Goal: Task Accomplishment & Management: Manage account settings

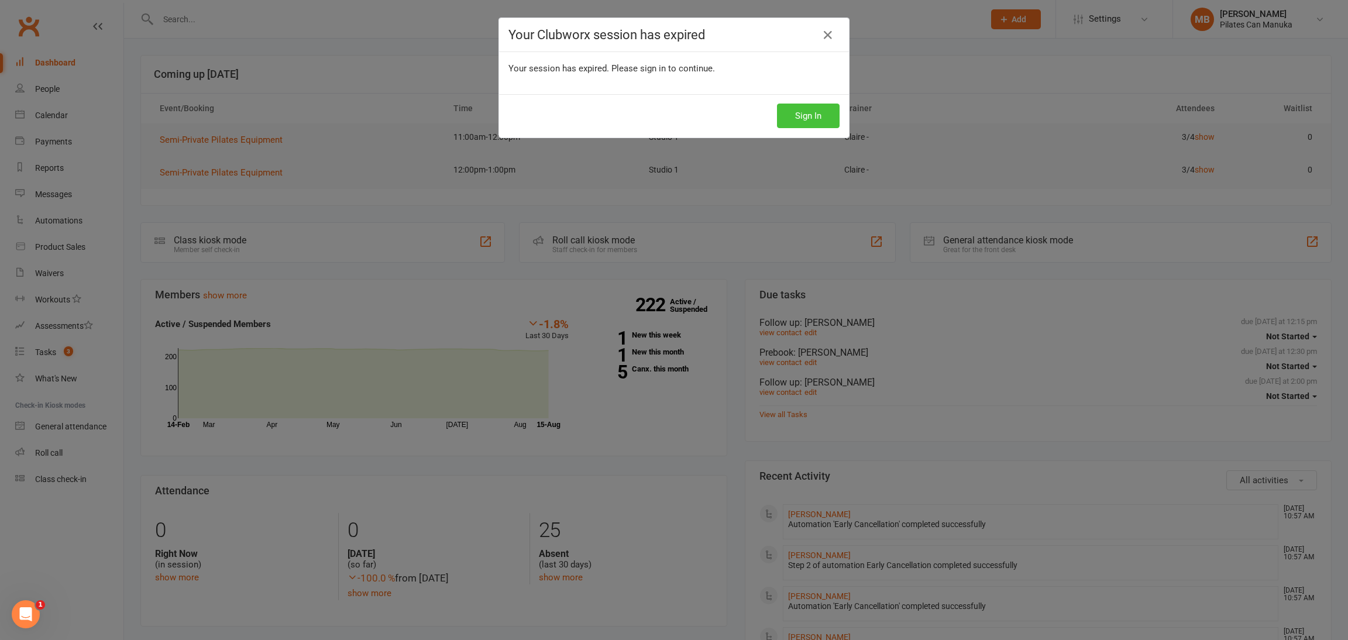
click at [793, 114] on button "Sign In" at bounding box center [808, 116] width 63 height 25
click at [777, 114] on button "Sign In" at bounding box center [808, 116] width 63 height 25
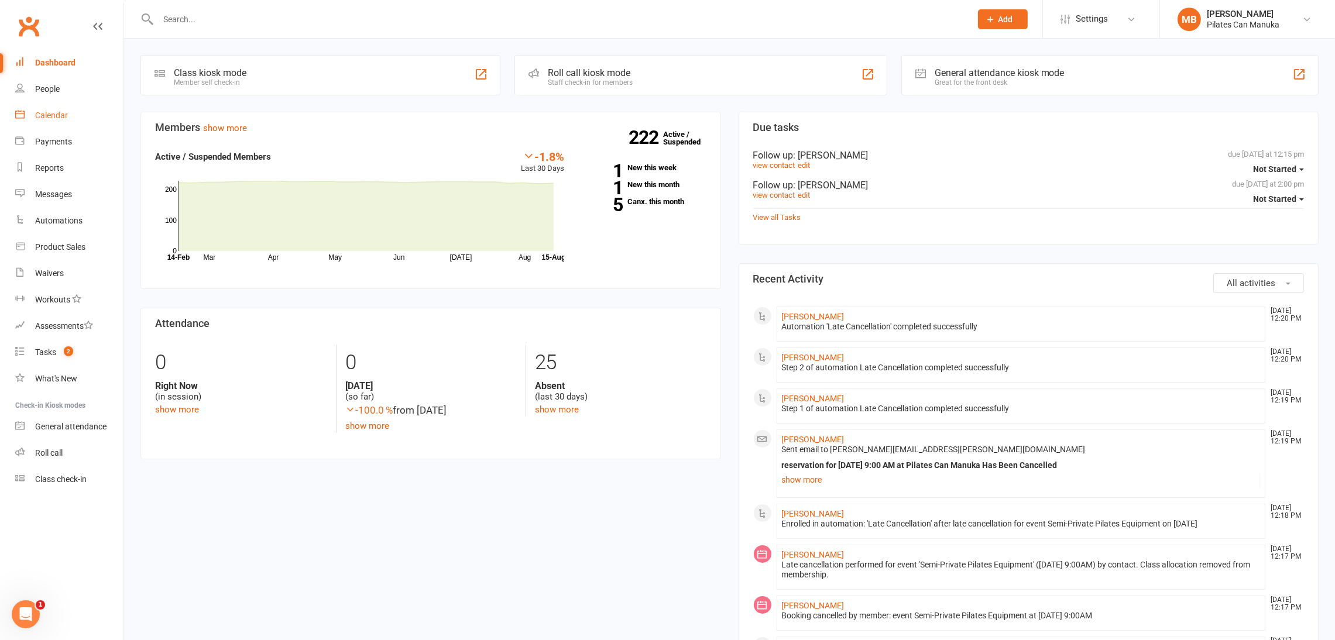
click at [54, 116] on div "Calendar" at bounding box center [51, 115] width 33 height 9
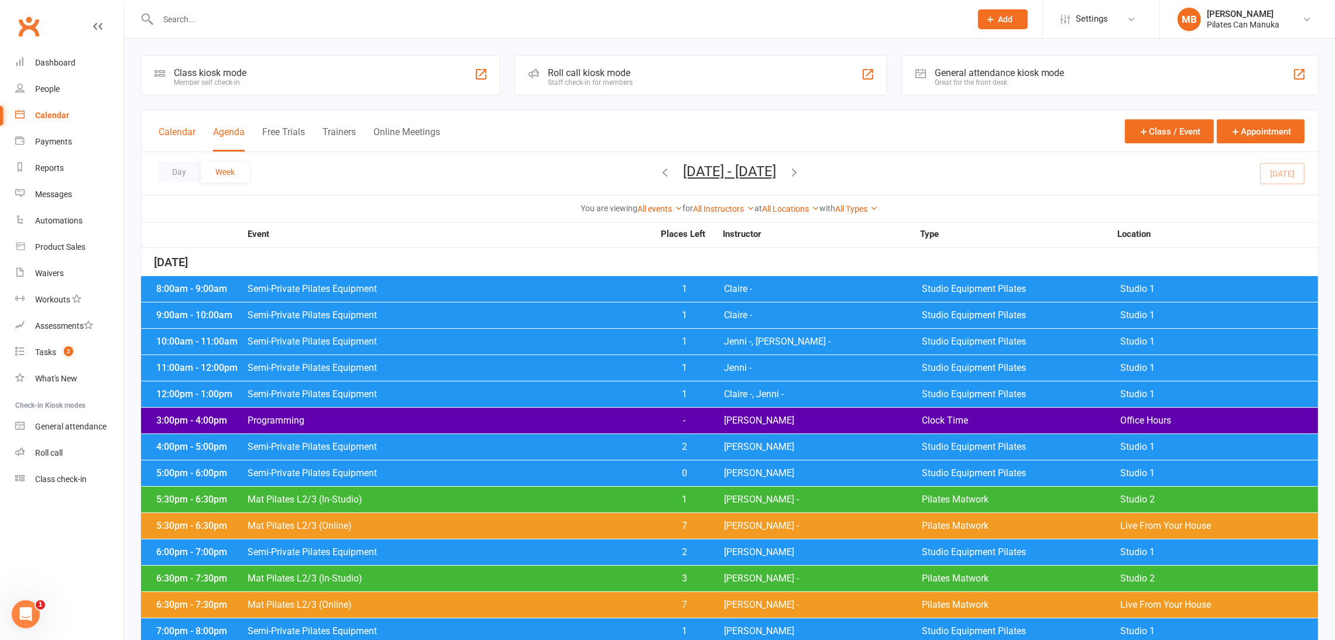
click at [176, 133] on button "Calendar" at bounding box center [177, 138] width 37 height 25
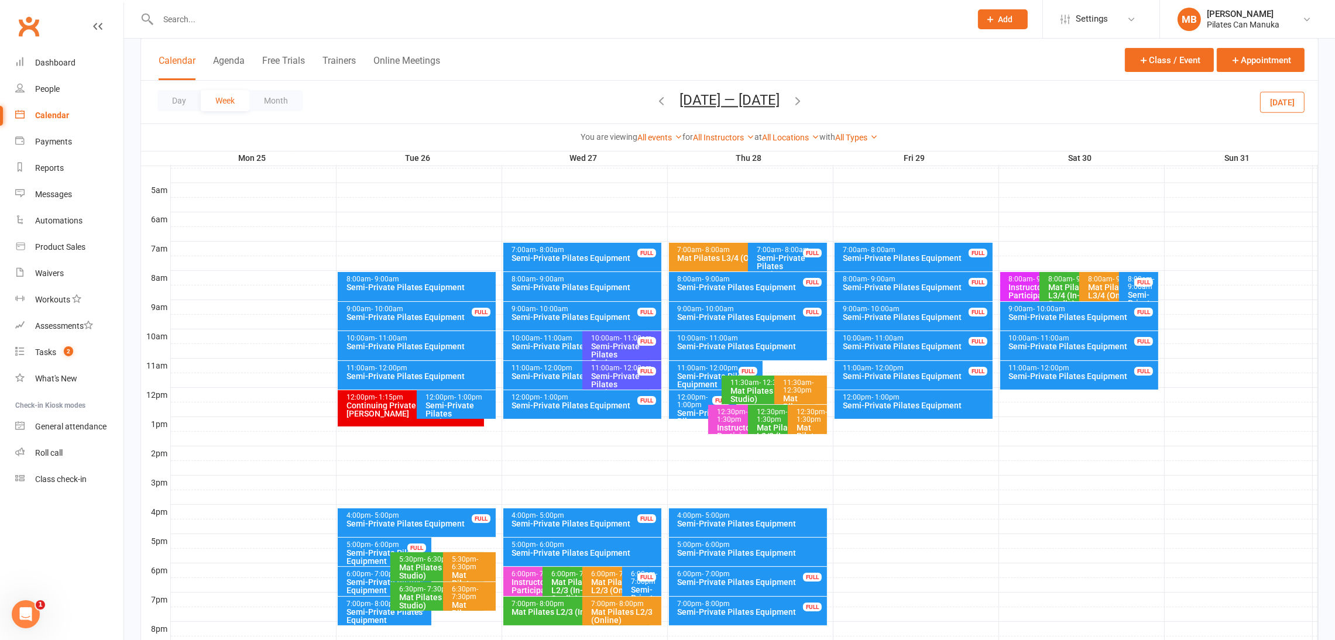
scroll to position [176, 0]
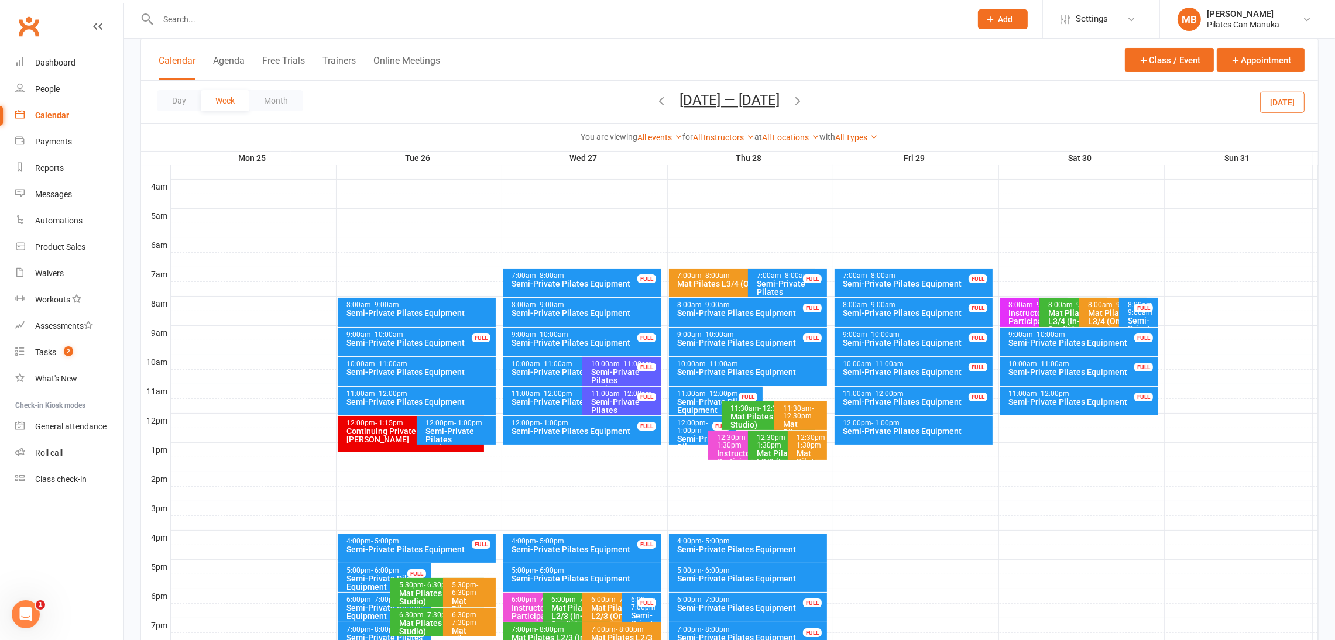
click at [599, 309] on div "Semi-Private Pilates Equipment" at bounding box center [585, 313] width 148 height 8
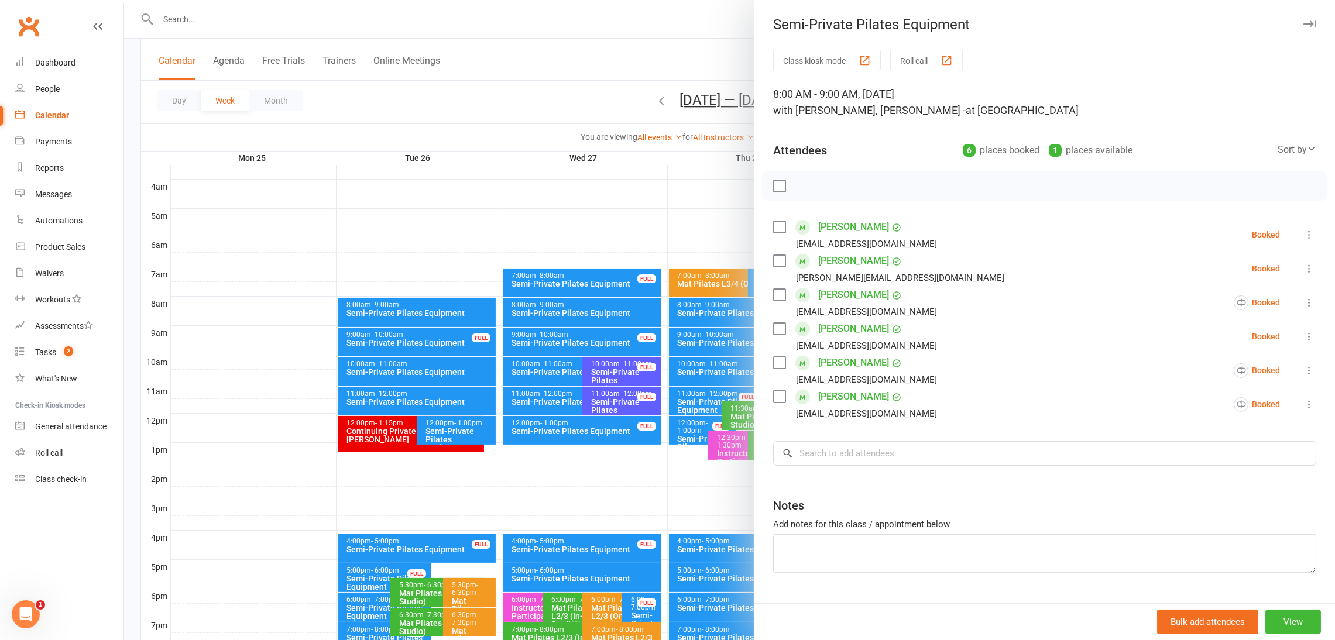
click at [589, 308] on div at bounding box center [729, 320] width 1211 height 640
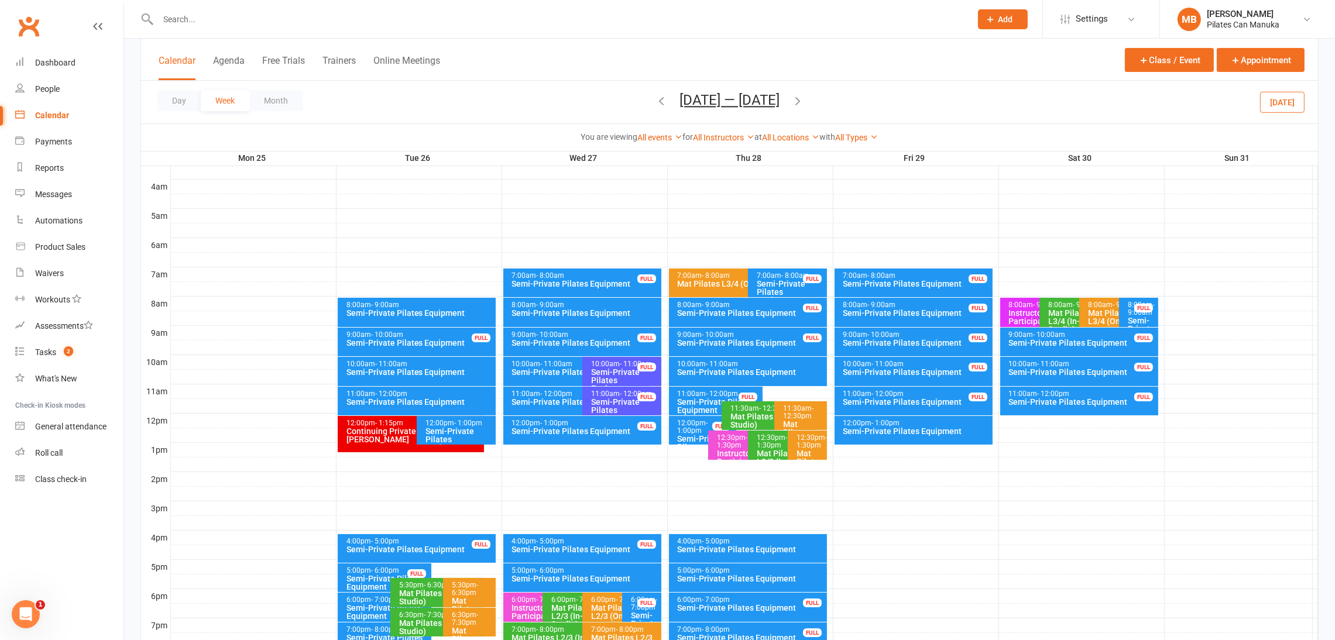
click at [750, 95] on button "Aug 25 — 31 2025" at bounding box center [729, 100] width 100 height 16
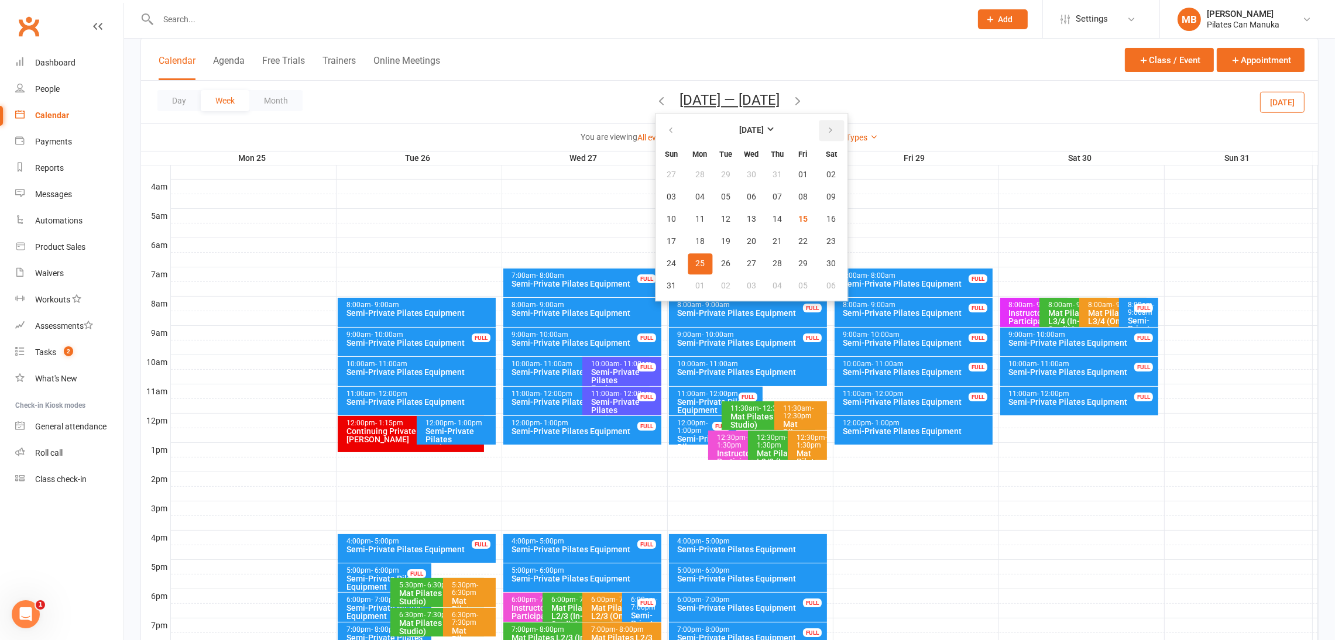
click at [822, 125] on button "button" at bounding box center [831, 130] width 25 height 21
click at [666, 132] on icon "button" at bounding box center [670, 130] width 8 height 9
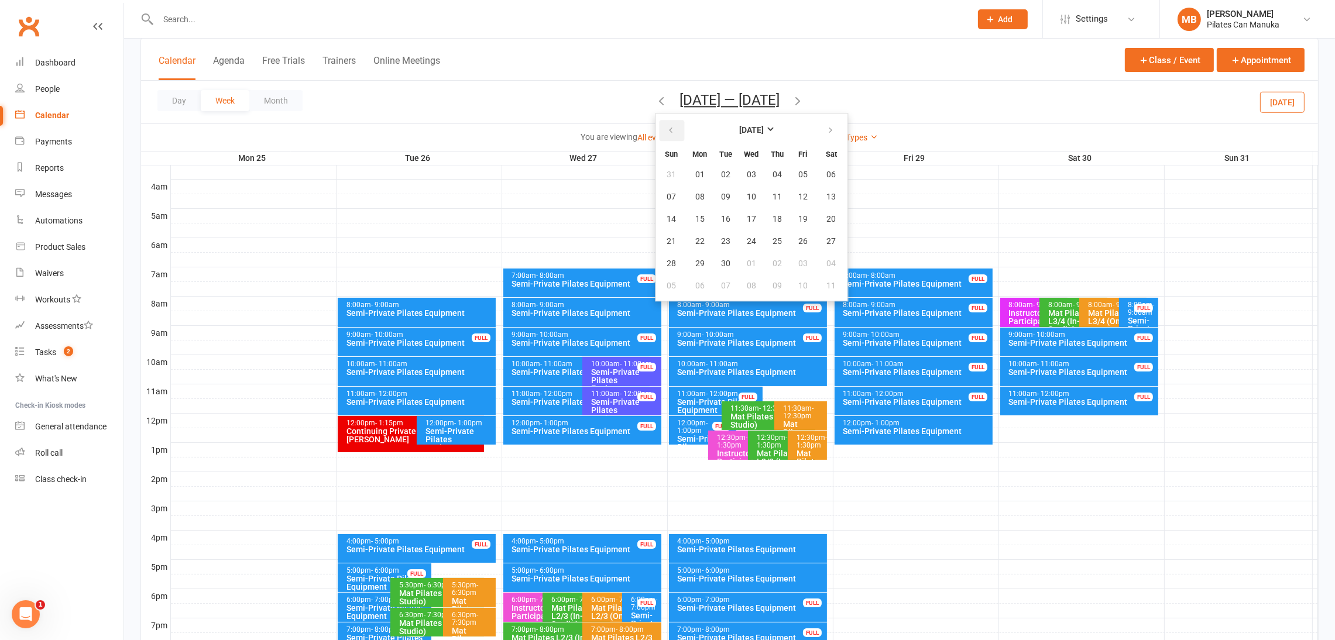
click at [666, 130] on icon "button" at bounding box center [670, 130] width 8 height 9
click at [747, 240] on span "20" at bounding box center [751, 241] width 9 height 9
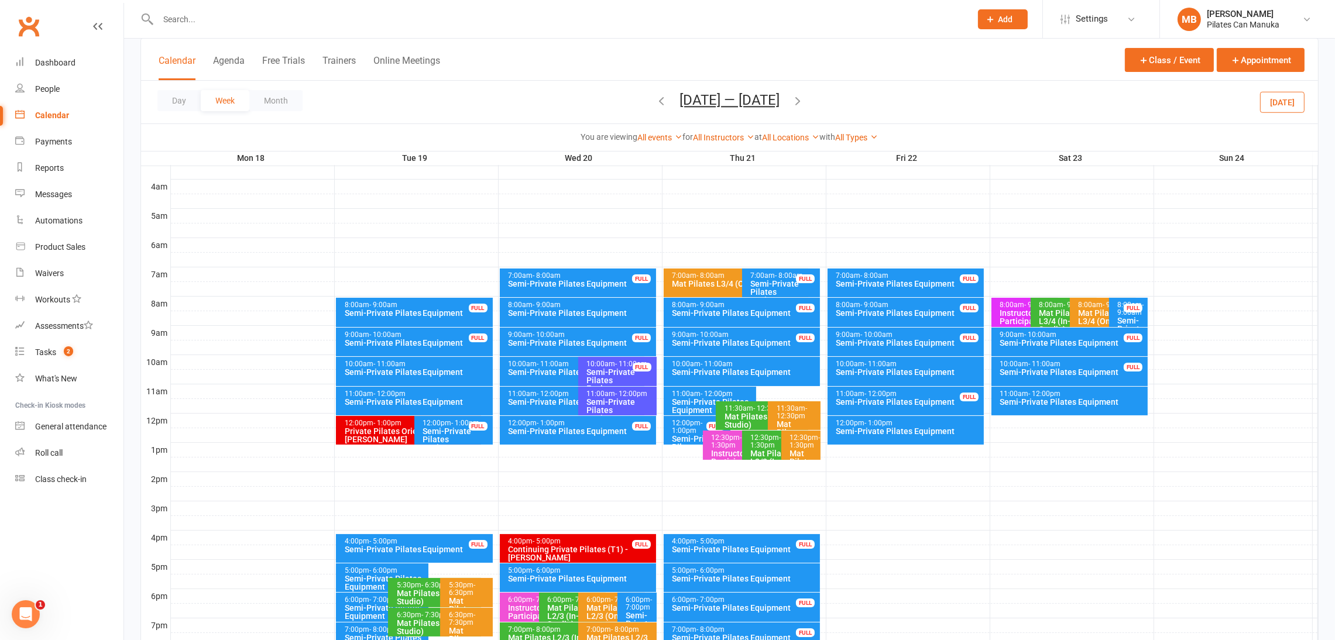
click at [612, 312] on div "Semi-Private Pilates Equipment" at bounding box center [581, 313] width 146 height 8
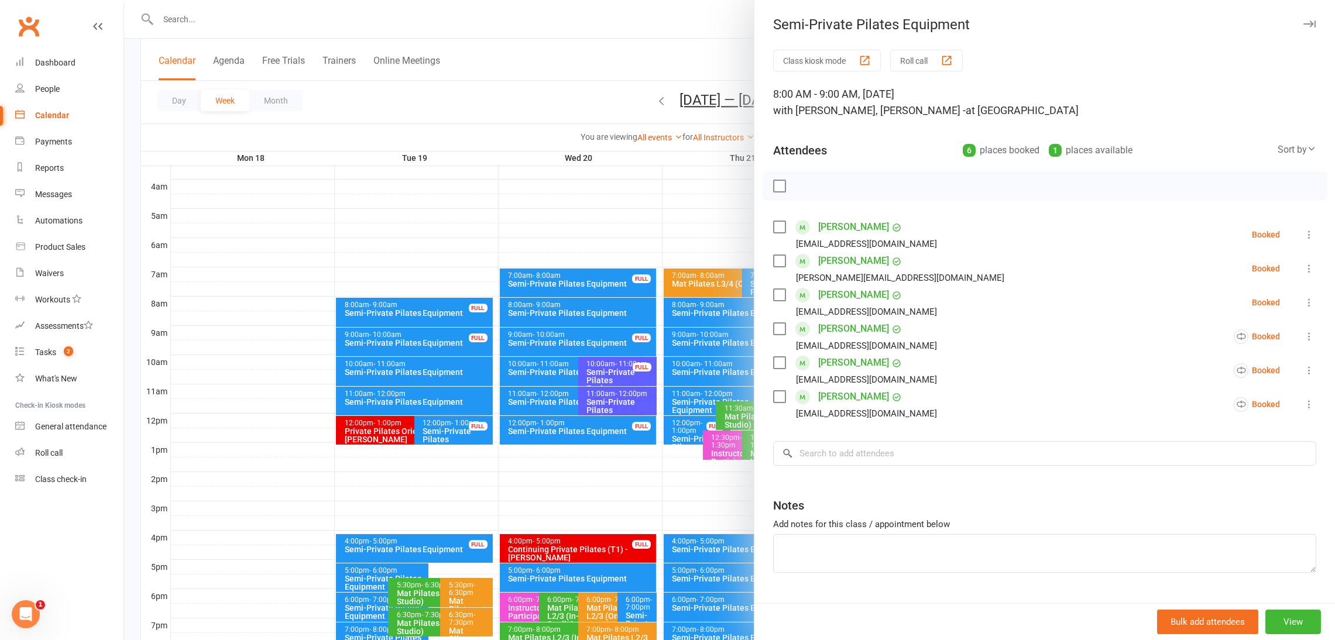
click at [578, 85] on div at bounding box center [729, 320] width 1211 height 640
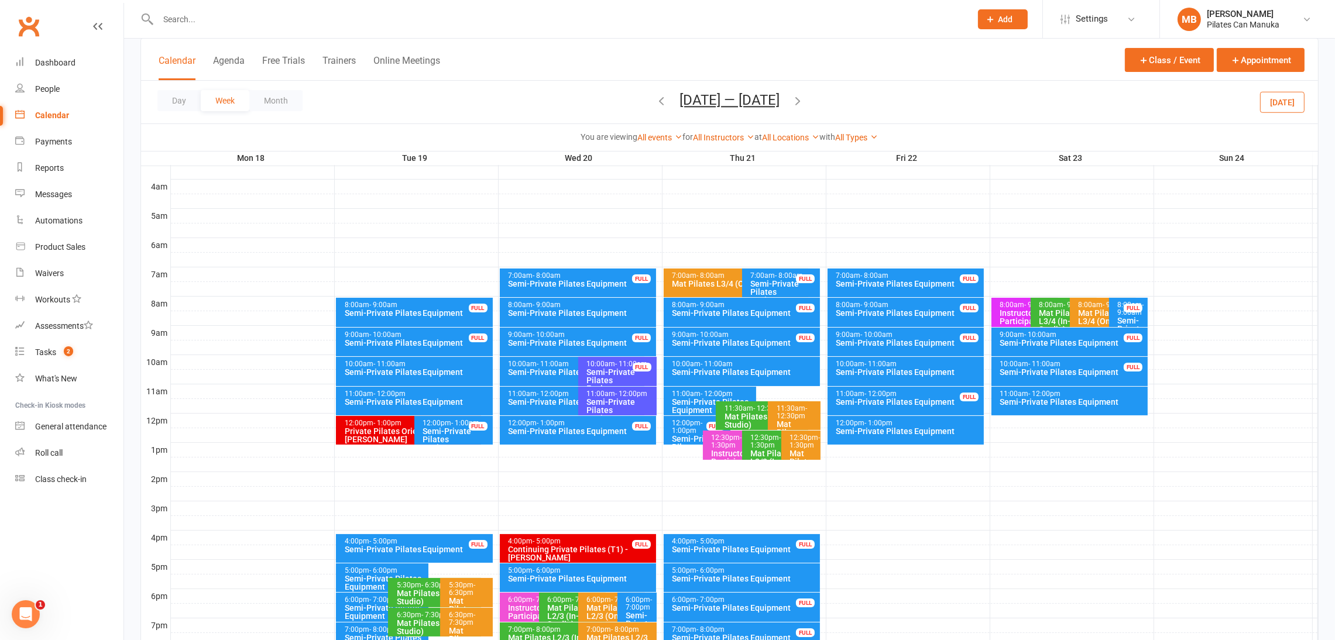
click at [804, 100] on icon "button" at bounding box center [797, 100] width 13 height 13
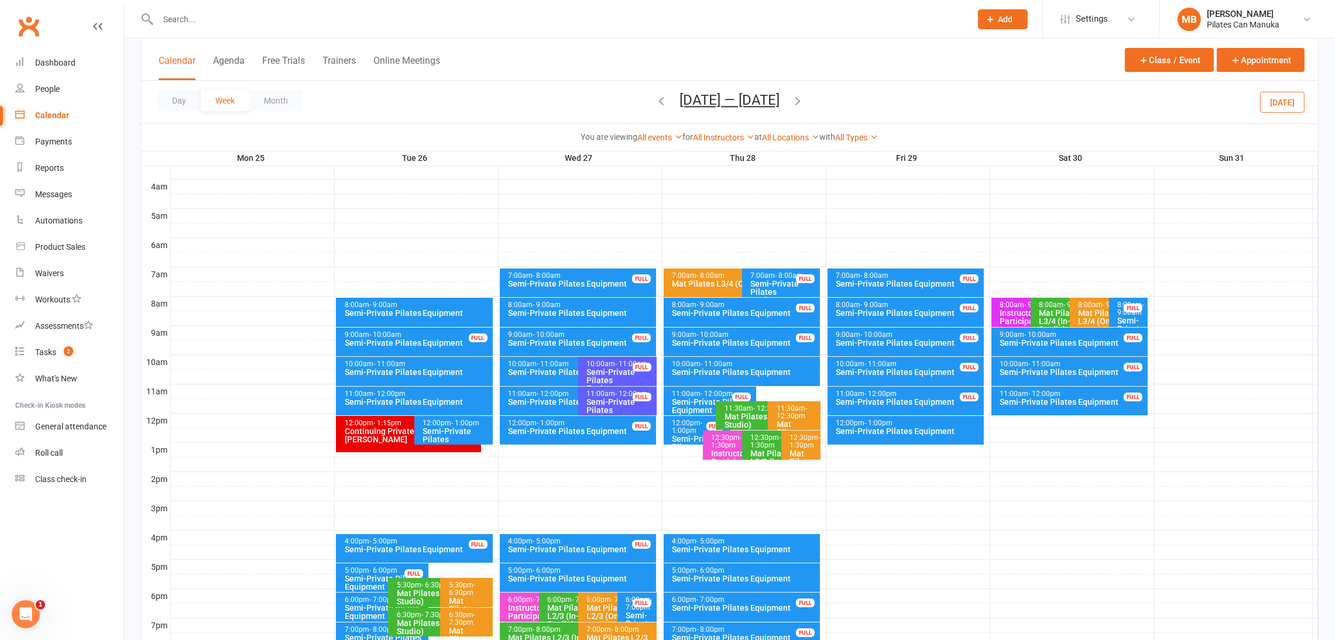
click at [804, 100] on icon "button" at bounding box center [797, 100] width 13 height 13
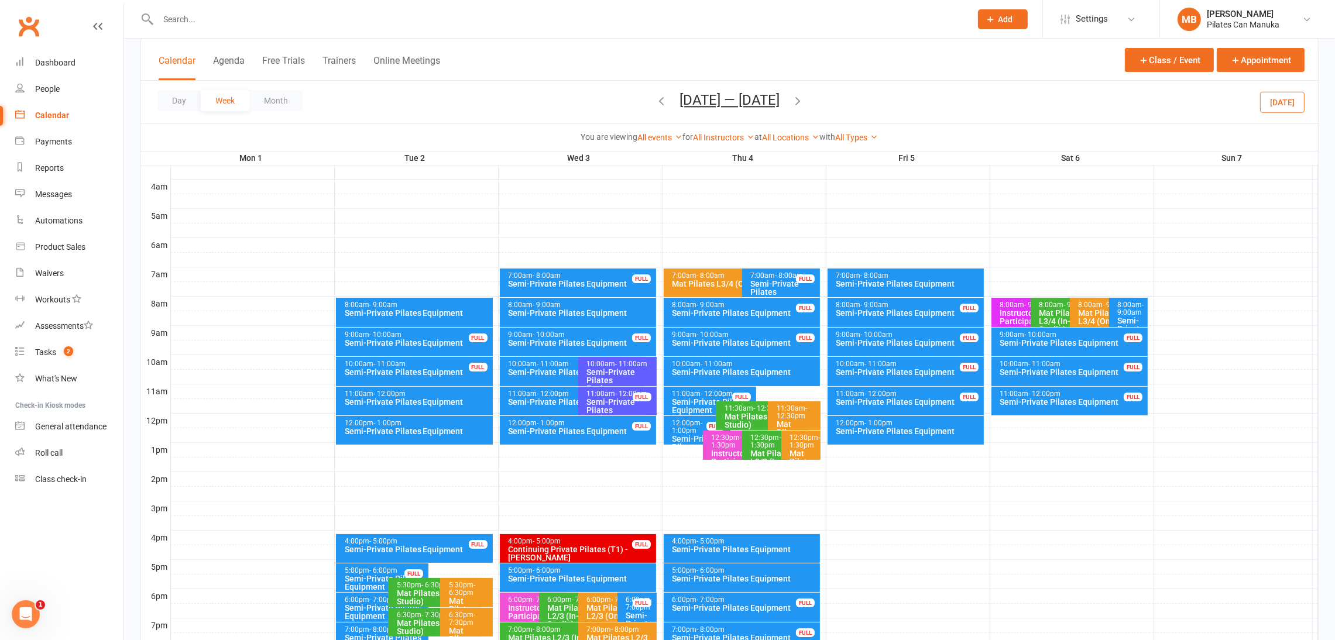
click at [803, 100] on div "Day Week Month Sep 1 — 7 2025 August 2025 Sun Mon Tue Wed Thu Fri Sat 27 28 29 …" at bounding box center [729, 102] width 1177 height 43
click at [605, 302] on div "8:00am - 9:00am" at bounding box center [581, 305] width 146 height 8
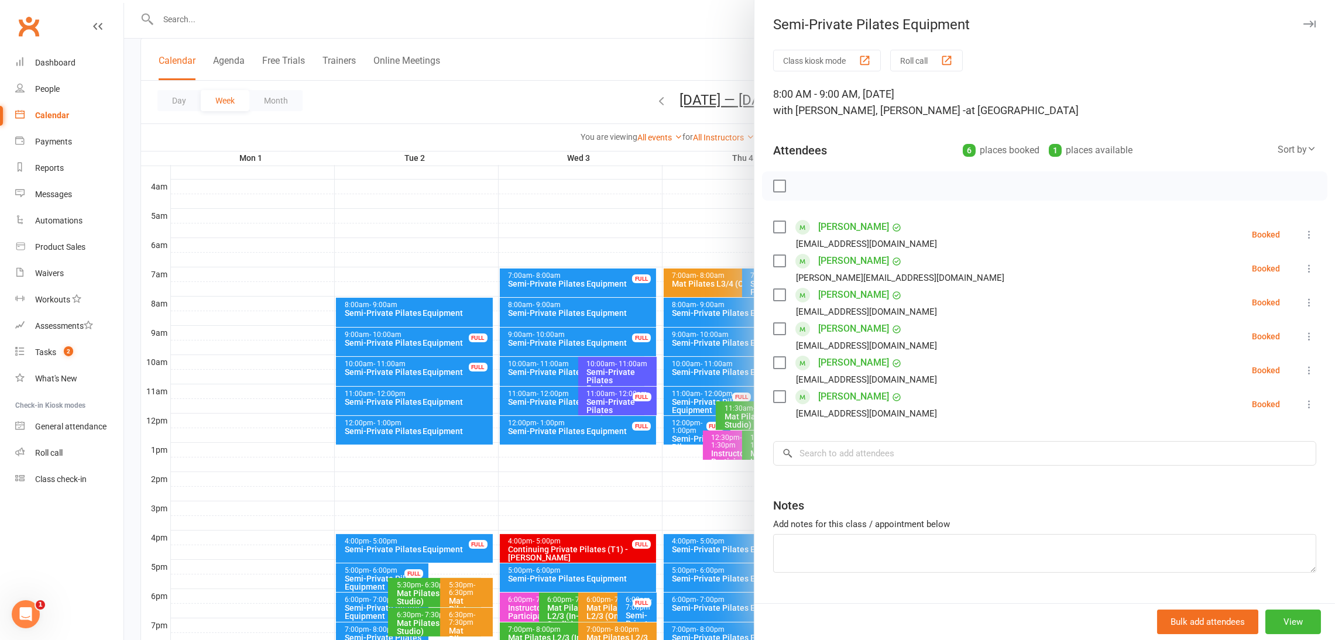
click at [603, 53] on div at bounding box center [729, 320] width 1211 height 640
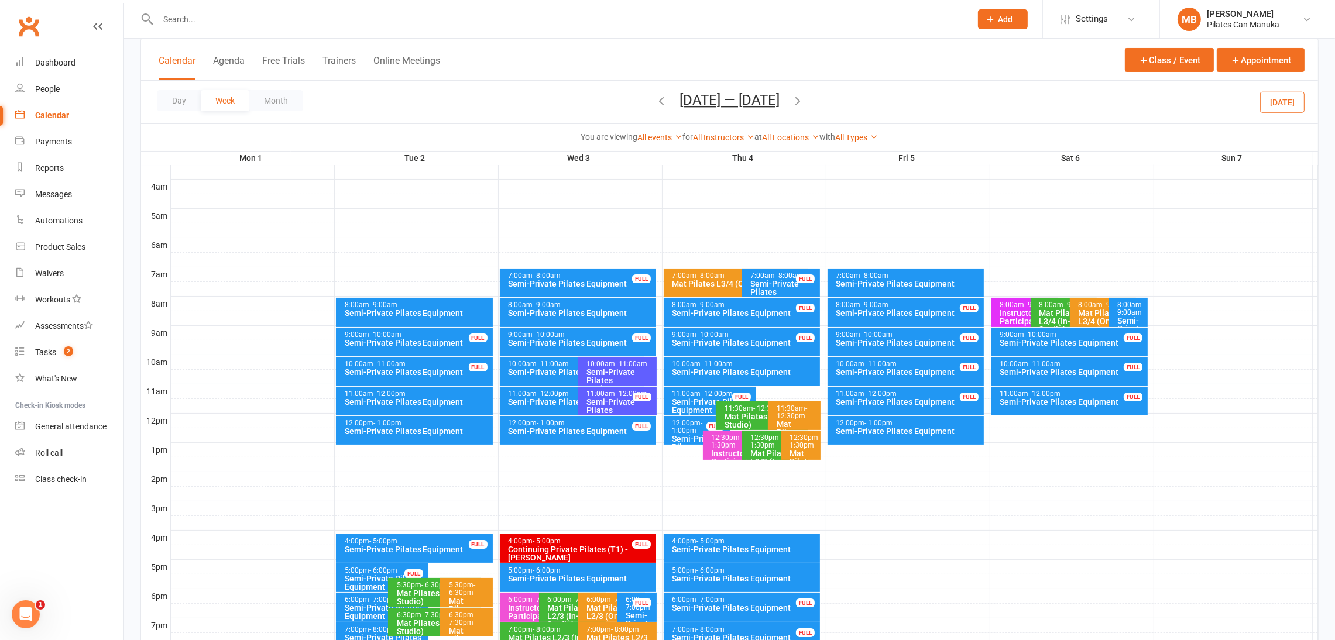
click at [791, 102] on icon "button" at bounding box center [797, 100] width 13 height 13
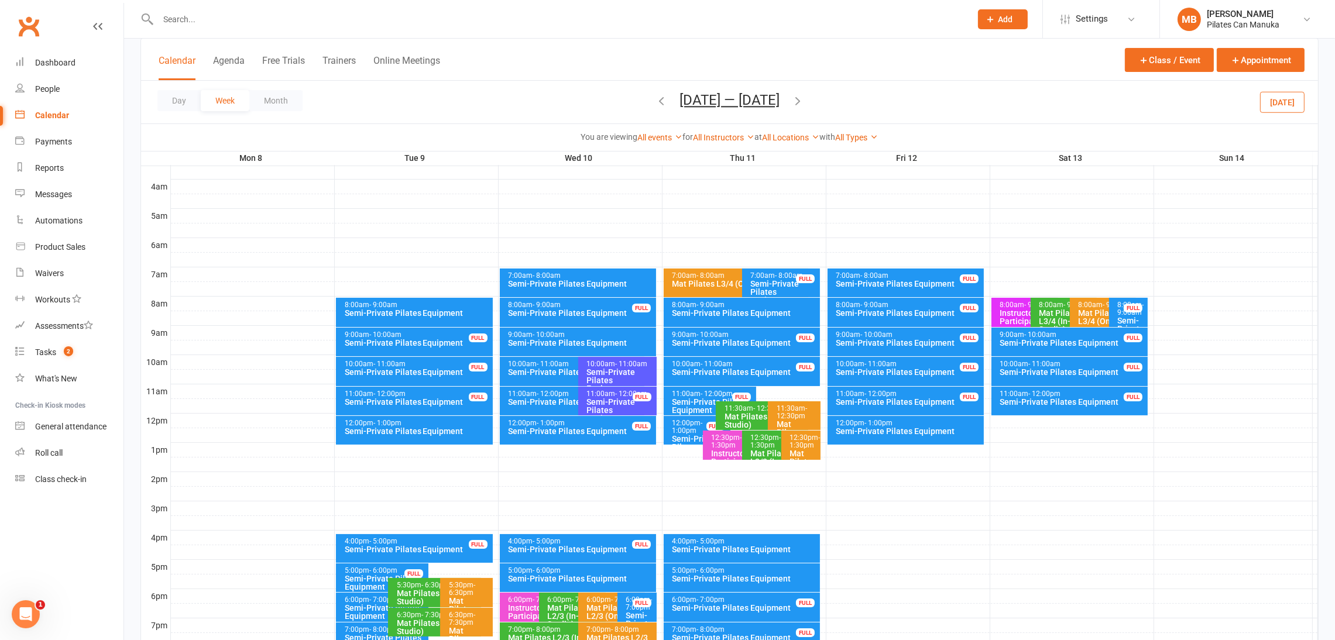
click at [661, 98] on icon "button" at bounding box center [661, 100] width 13 height 13
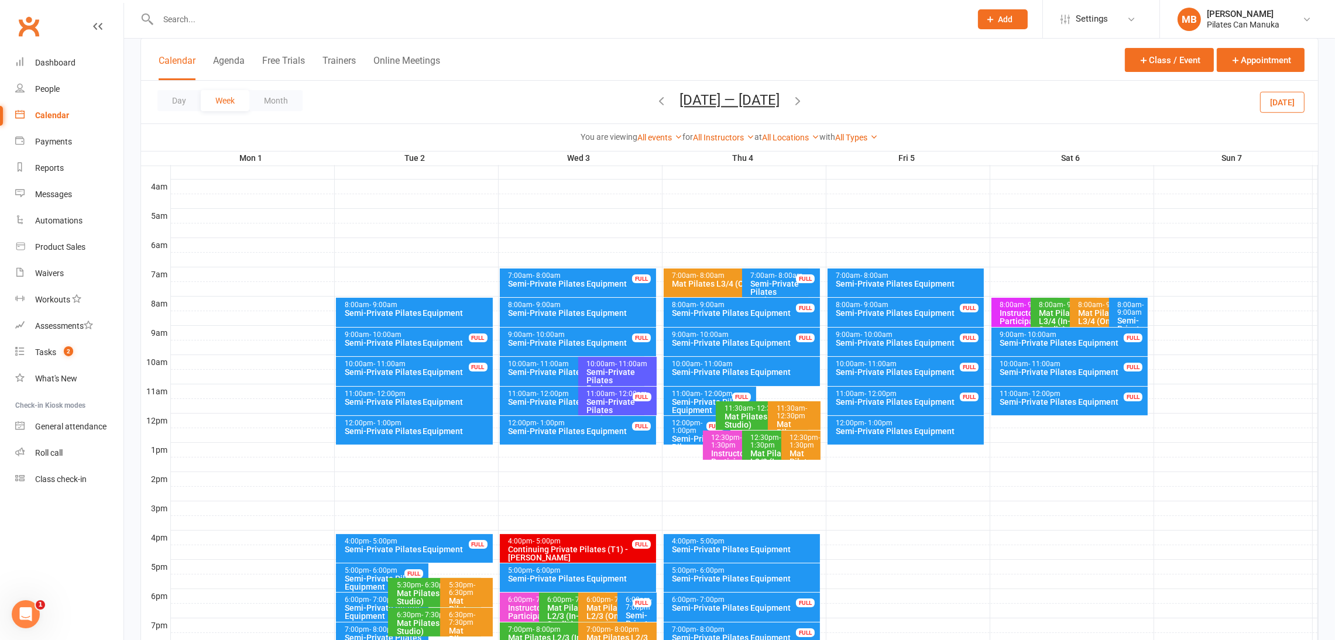
click at [723, 103] on button "Sep 1 — 7 2025" at bounding box center [729, 100] width 100 height 16
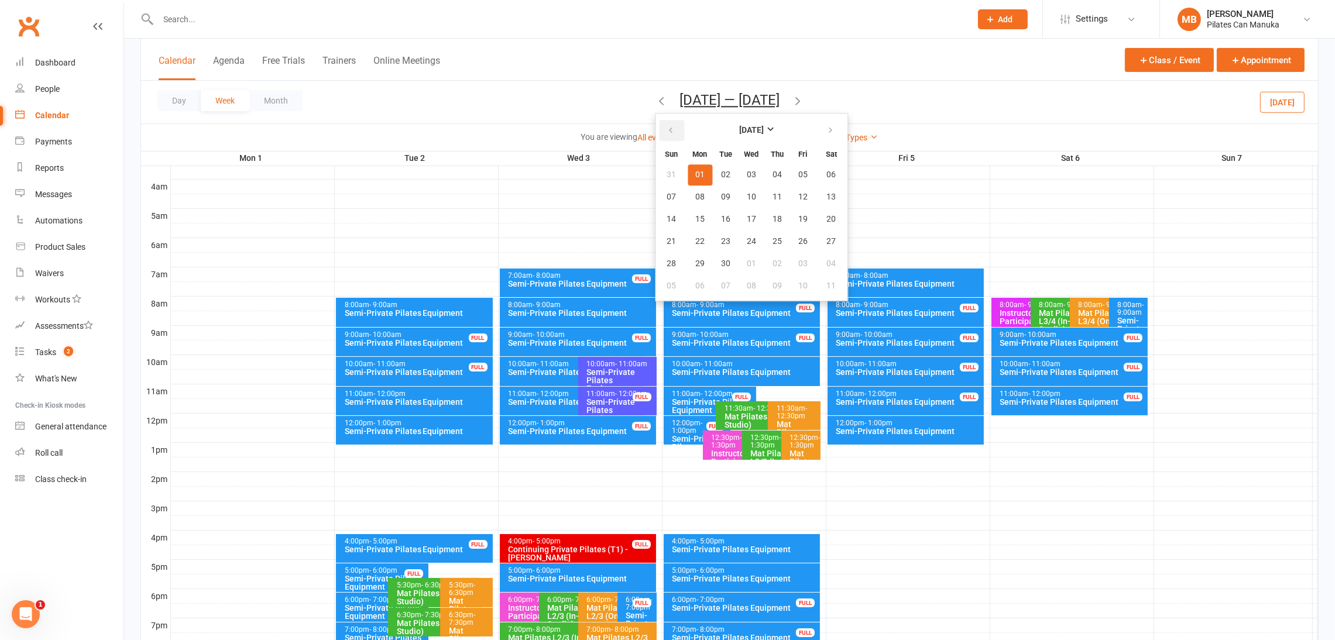
click at [675, 128] on icon "button" at bounding box center [670, 130] width 8 height 9
click at [753, 238] on span "20" at bounding box center [751, 241] width 9 height 9
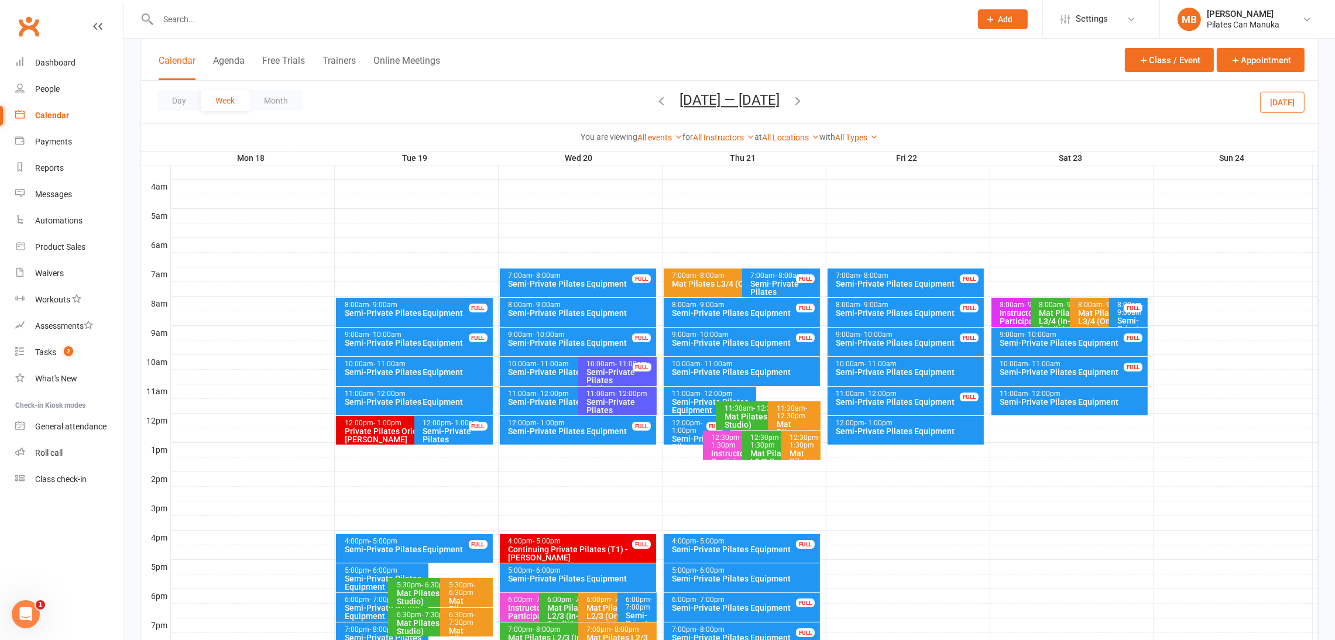
click at [802, 98] on icon "button" at bounding box center [797, 100] width 13 height 13
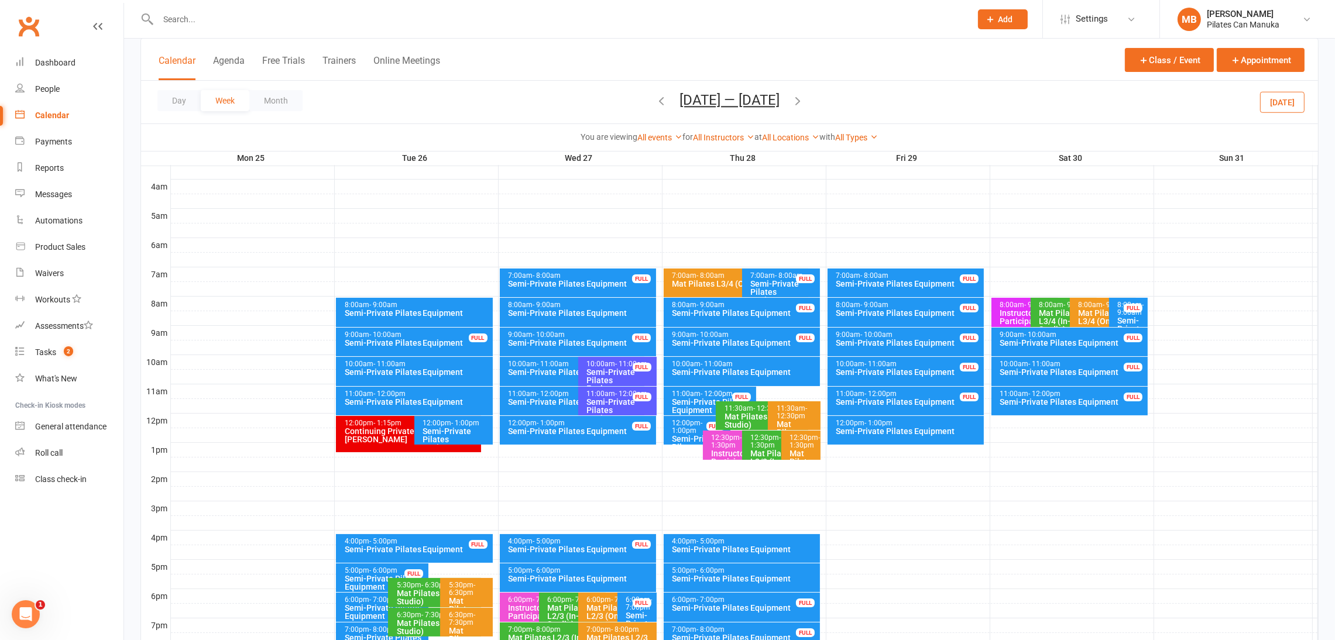
click at [799, 99] on icon "button" at bounding box center [797, 100] width 13 height 13
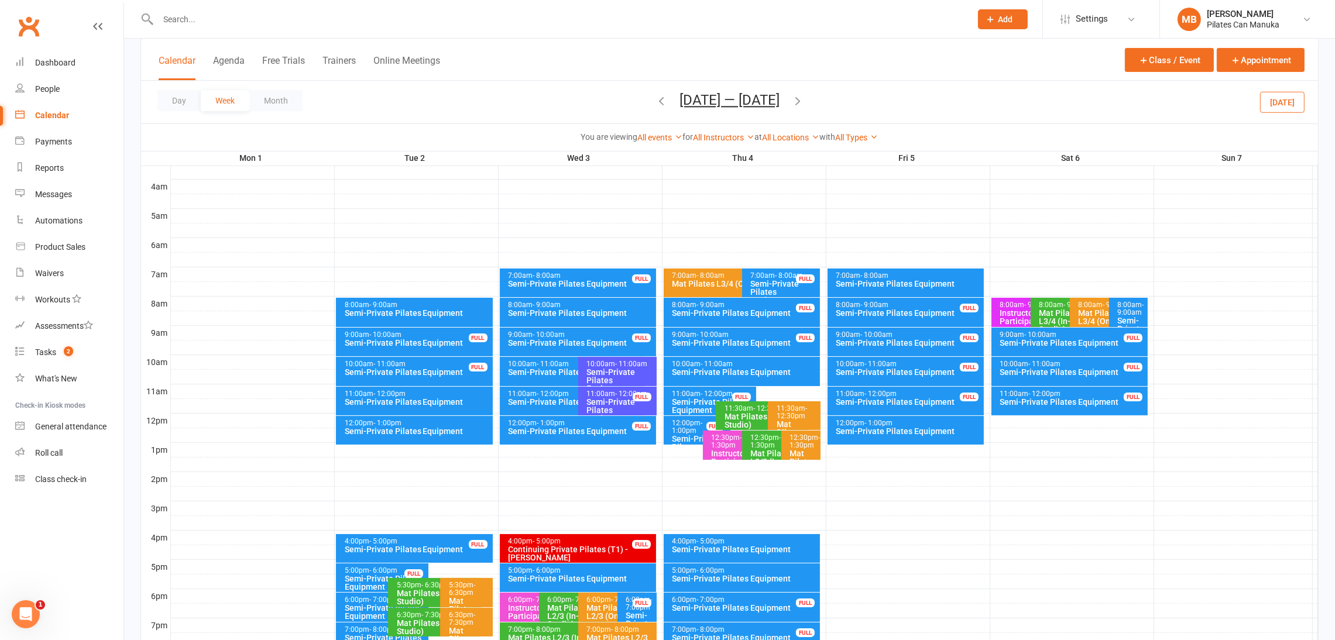
click at [794, 99] on icon "button" at bounding box center [797, 100] width 13 height 13
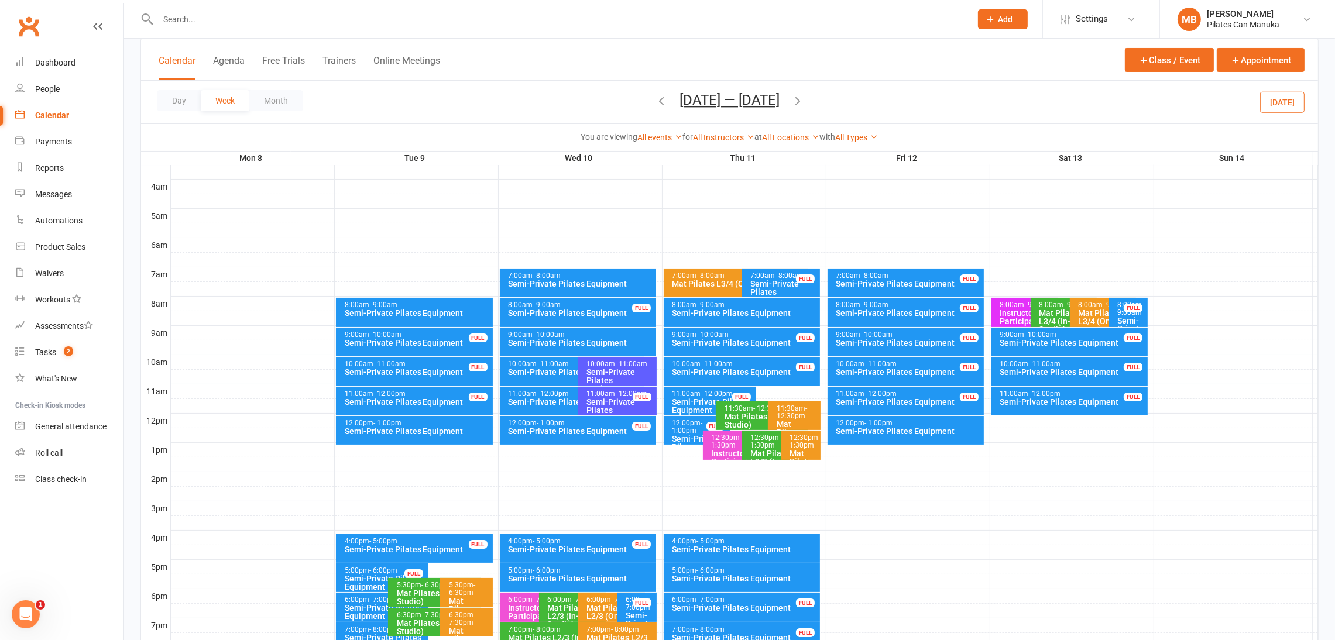
click at [661, 98] on icon "button" at bounding box center [661, 100] width 13 height 13
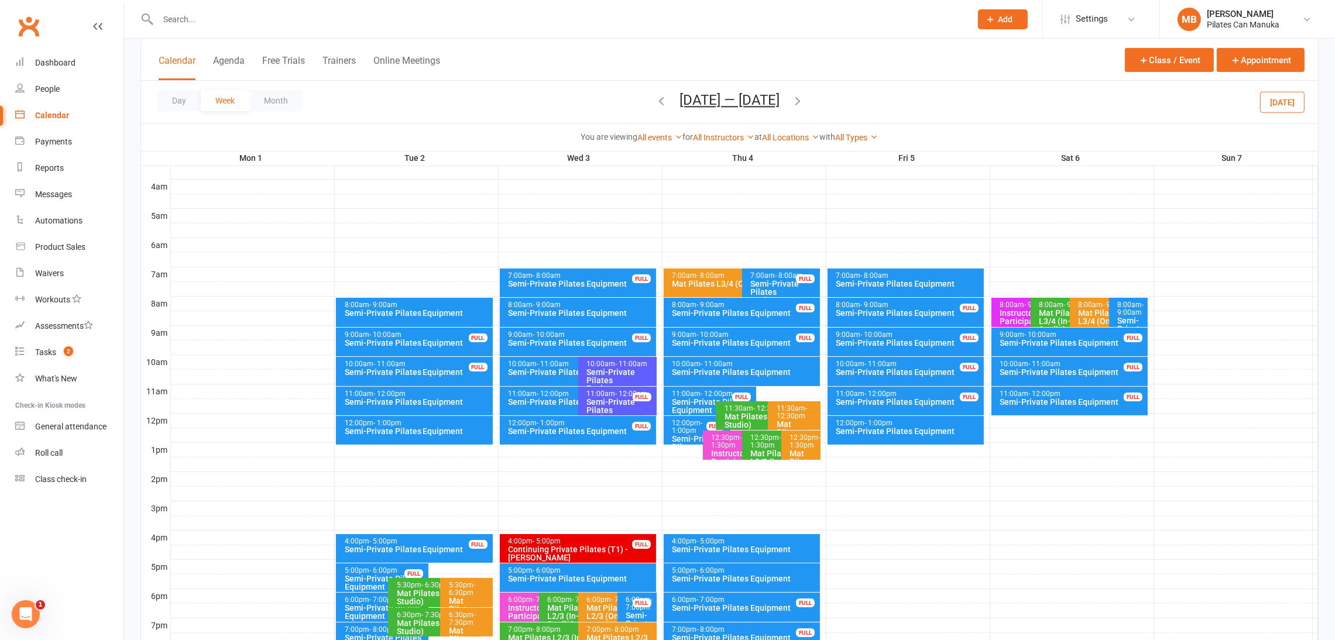
click at [795, 103] on icon "button" at bounding box center [797, 100] width 13 height 13
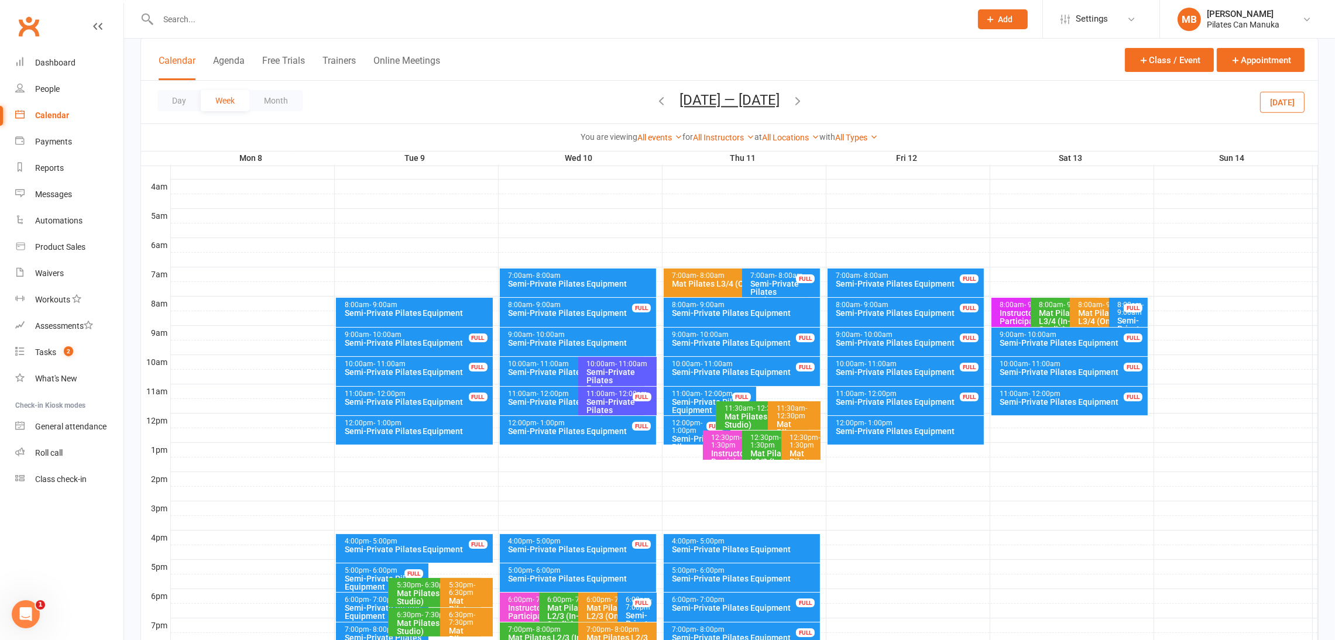
click at [793, 103] on icon "button" at bounding box center [797, 100] width 13 height 13
click at [802, 99] on icon "button" at bounding box center [797, 100] width 13 height 13
click at [804, 101] on icon "button" at bounding box center [797, 100] width 13 height 13
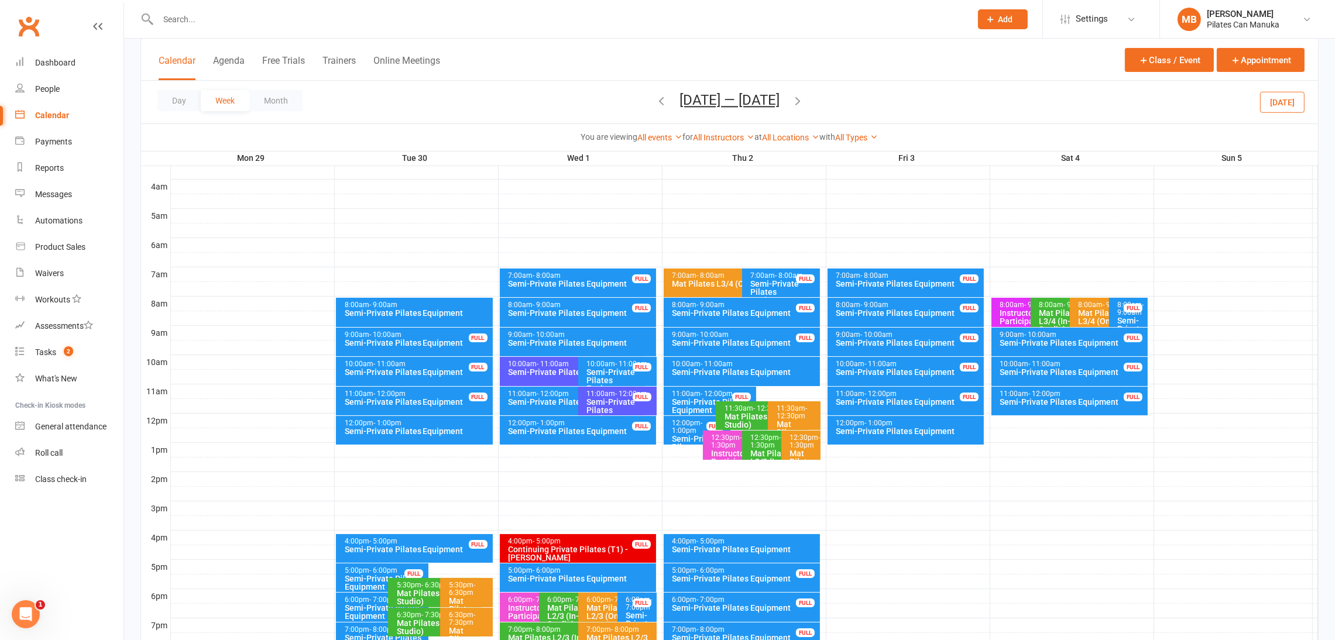
click at [804, 98] on icon "button" at bounding box center [797, 100] width 13 height 13
click at [794, 98] on icon "button" at bounding box center [797, 100] width 13 height 13
click at [800, 100] on icon "button" at bounding box center [797, 100] width 13 height 13
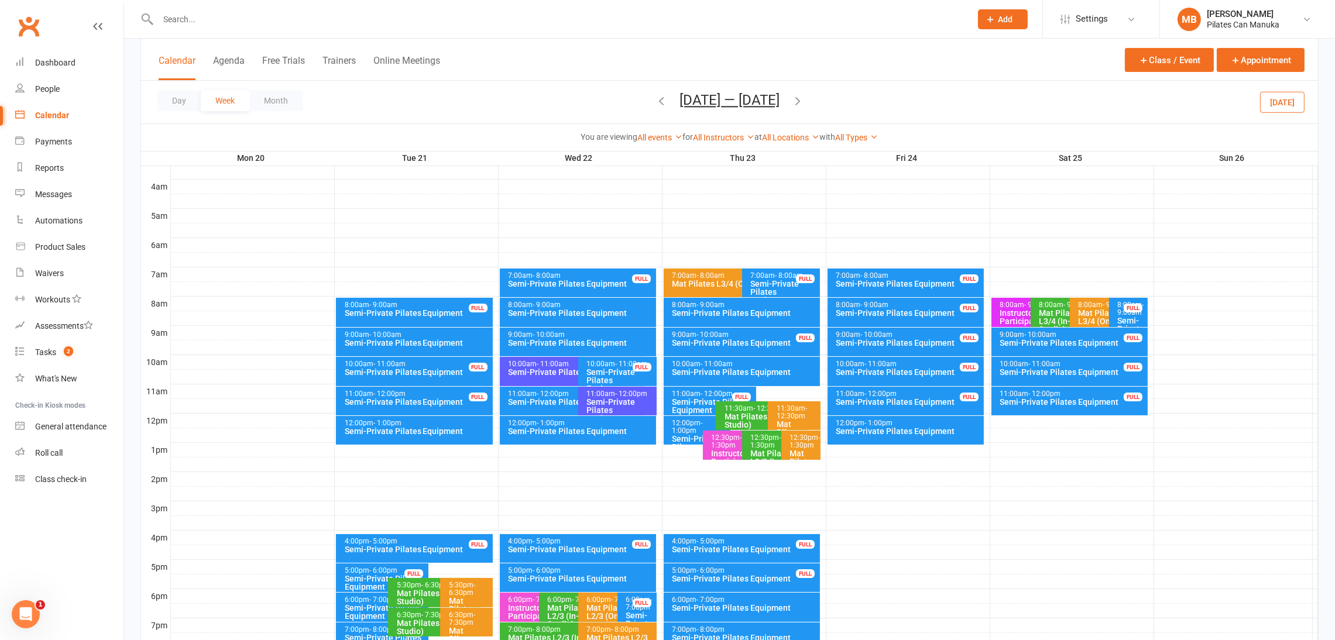
click at [657, 102] on icon "button" at bounding box center [661, 100] width 13 height 13
click at [614, 311] on div "Semi-Private Pilates Equipment" at bounding box center [581, 313] width 146 height 8
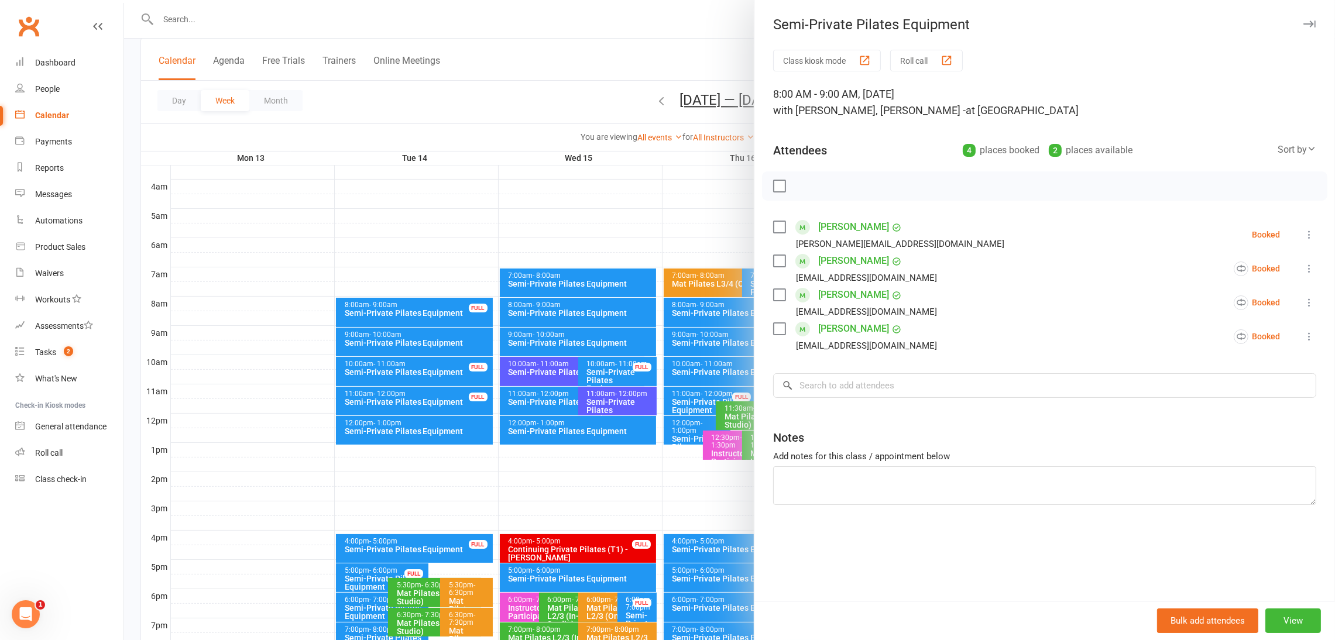
click at [596, 77] on div at bounding box center [729, 320] width 1211 height 640
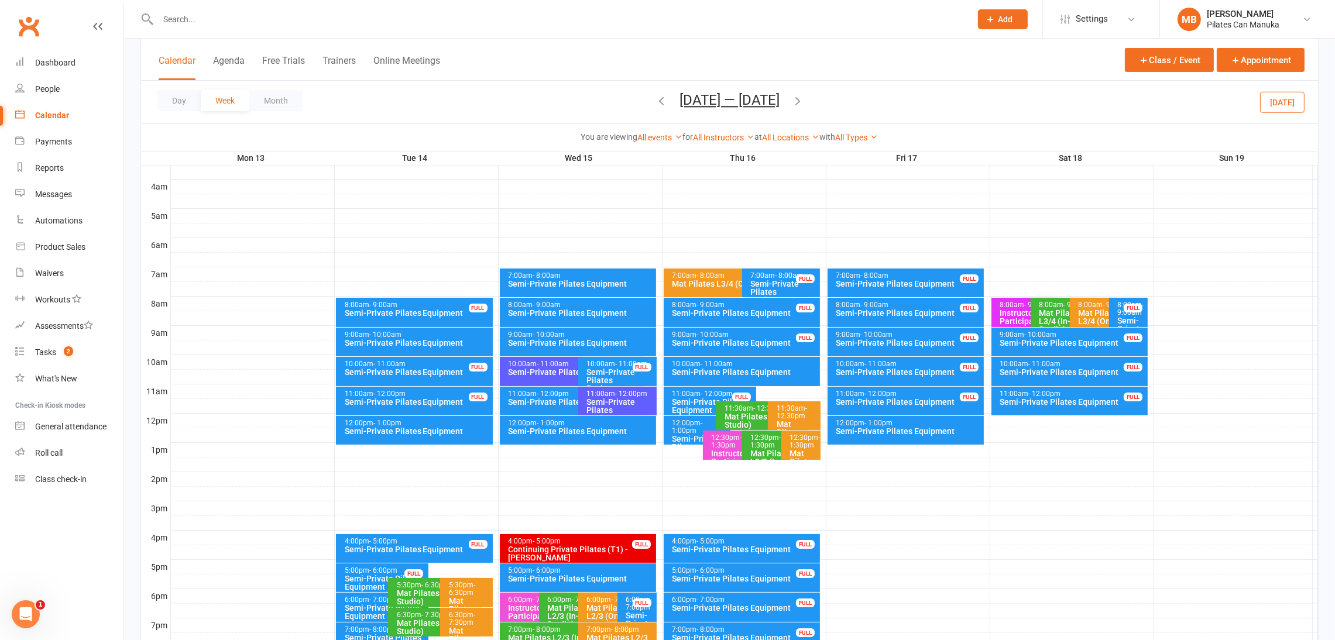
drag, startPoint x: 661, startPoint y: 95, endPoint x: 734, endPoint y: 116, distance: 76.7
click at [659, 95] on icon "button" at bounding box center [661, 100] width 13 height 13
click at [793, 99] on icon "button" at bounding box center [797, 100] width 13 height 13
click at [803, 100] on icon "button" at bounding box center [797, 100] width 13 height 13
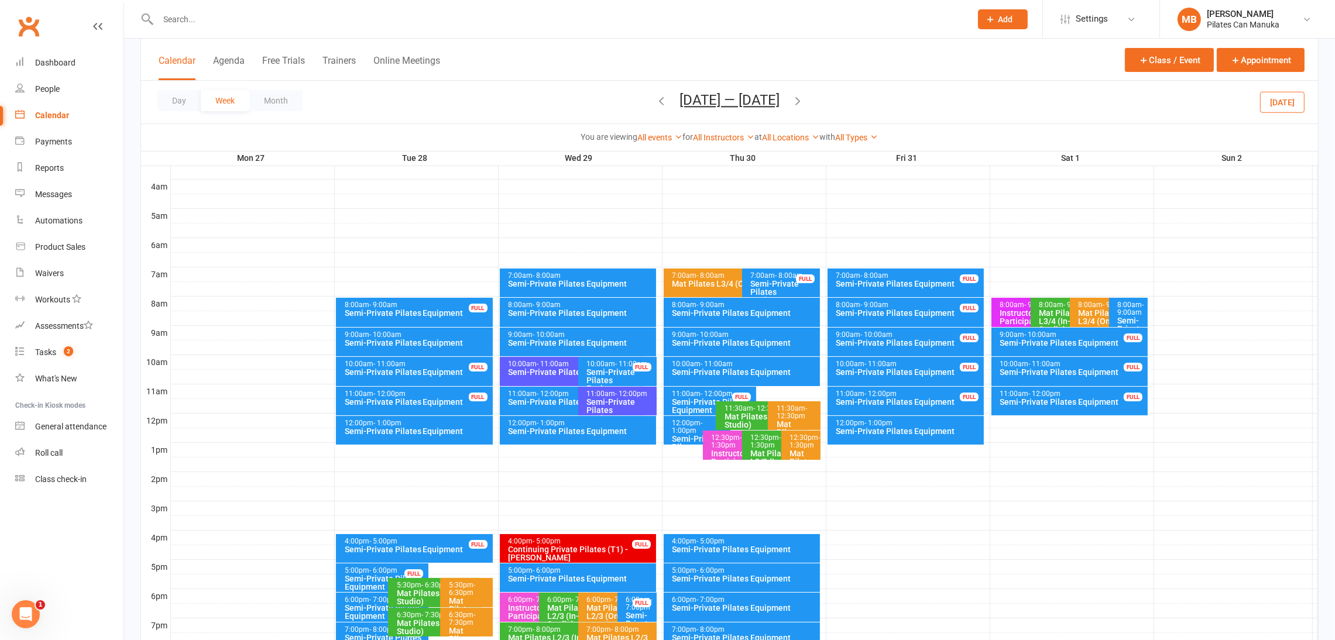
click at [791, 100] on span "Oct 27 — Nov 2 2025 August 2025 Sun Mon Tue Wed Thu Fri Sat 27 28 29 30 31 01 0…" at bounding box center [729, 102] width 123 height 20
click at [804, 98] on icon "button" at bounding box center [797, 100] width 13 height 13
click at [805, 95] on div "Day Week Month Nov 3 — 9 2025 August 2025 Sun Mon Tue Wed Thu Fri Sat 27 28 29 …" at bounding box center [729, 102] width 1177 height 43
click at [798, 95] on icon "button" at bounding box center [797, 100] width 13 height 13
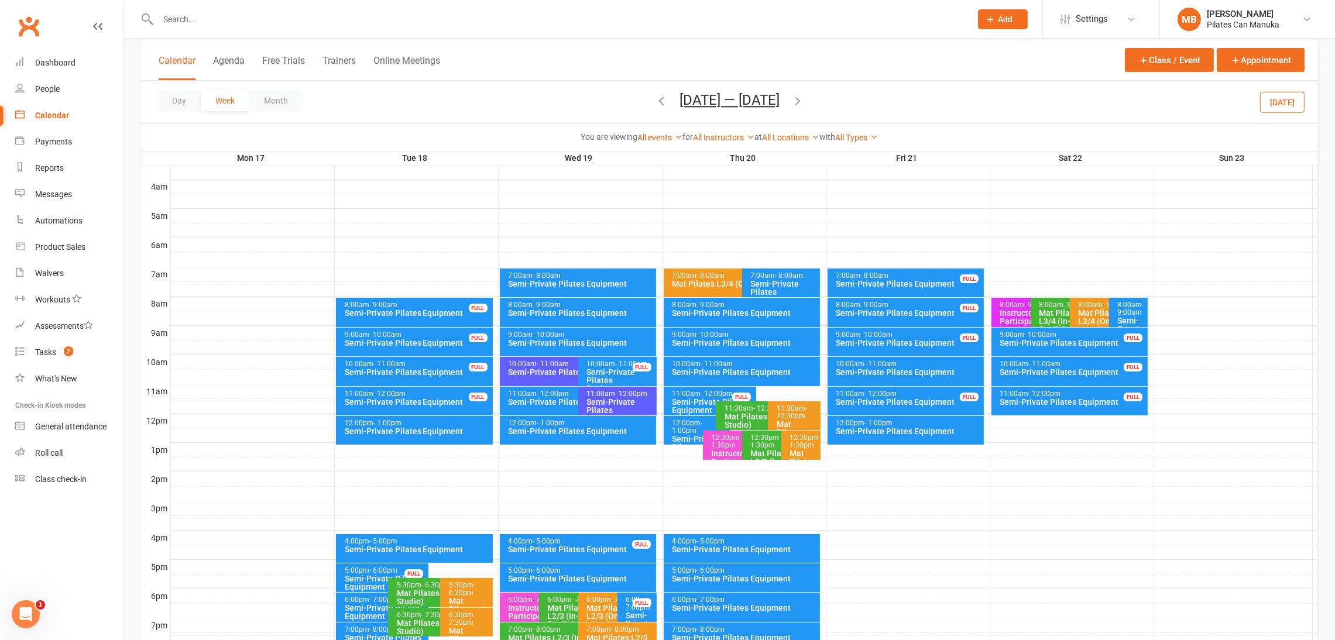
click at [803, 102] on icon "button" at bounding box center [797, 100] width 13 height 13
click at [668, 100] on icon "button" at bounding box center [661, 100] width 13 height 13
click at [603, 313] on div "Semi-Private Pilates Equipment" at bounding box center [581, 313] width 146 height 8
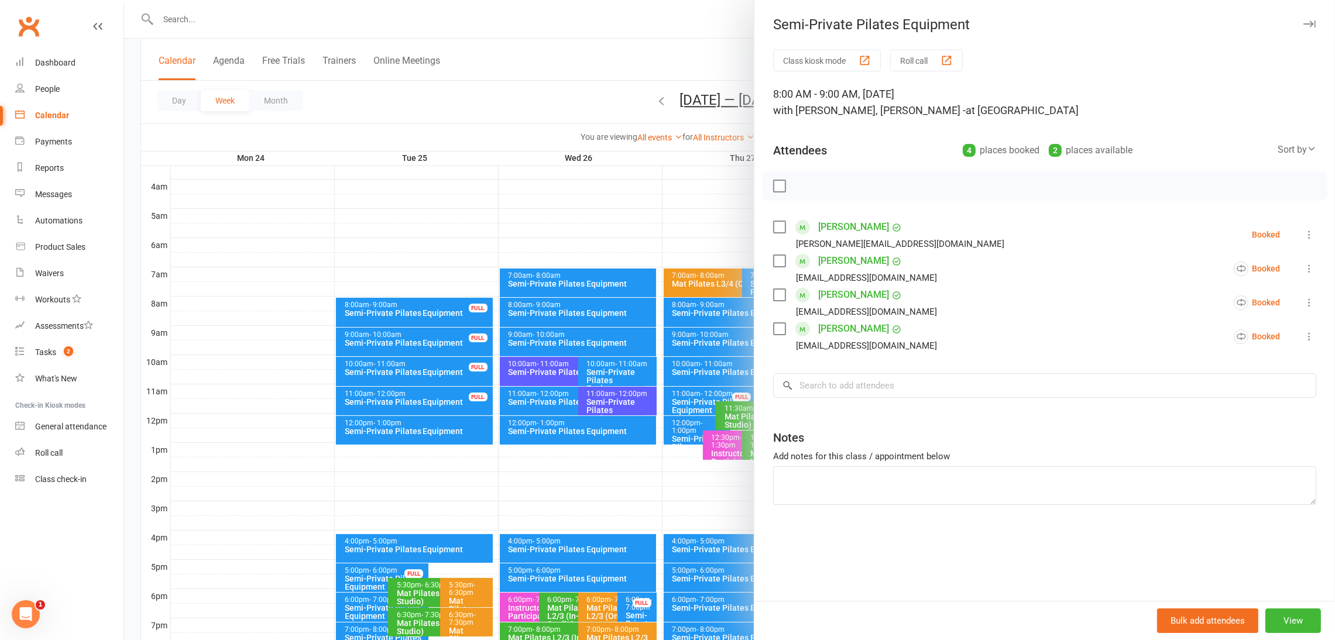
click at [525, 74] on div at bounding box center [729, 320] width 1211 height 640
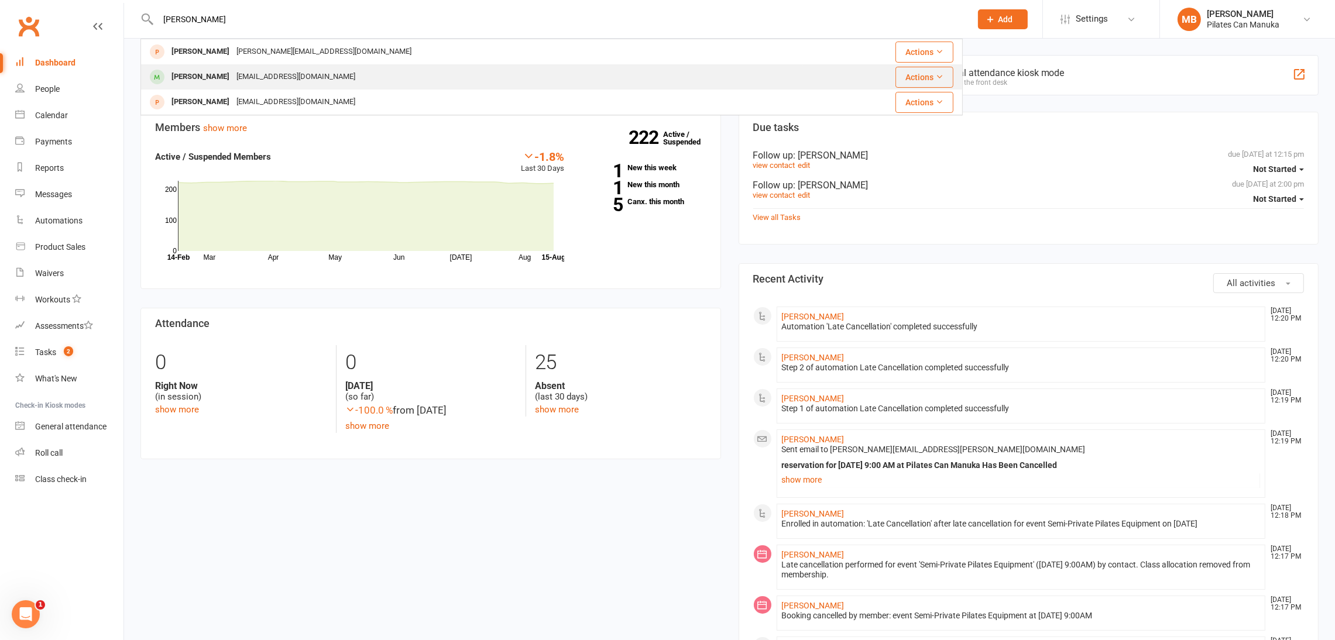
type input "judy"
click at [585, 70] on div "Judy Coughlan judycoughlan@hotmail.com" at bounding box center [472, 77] width 660 height 24
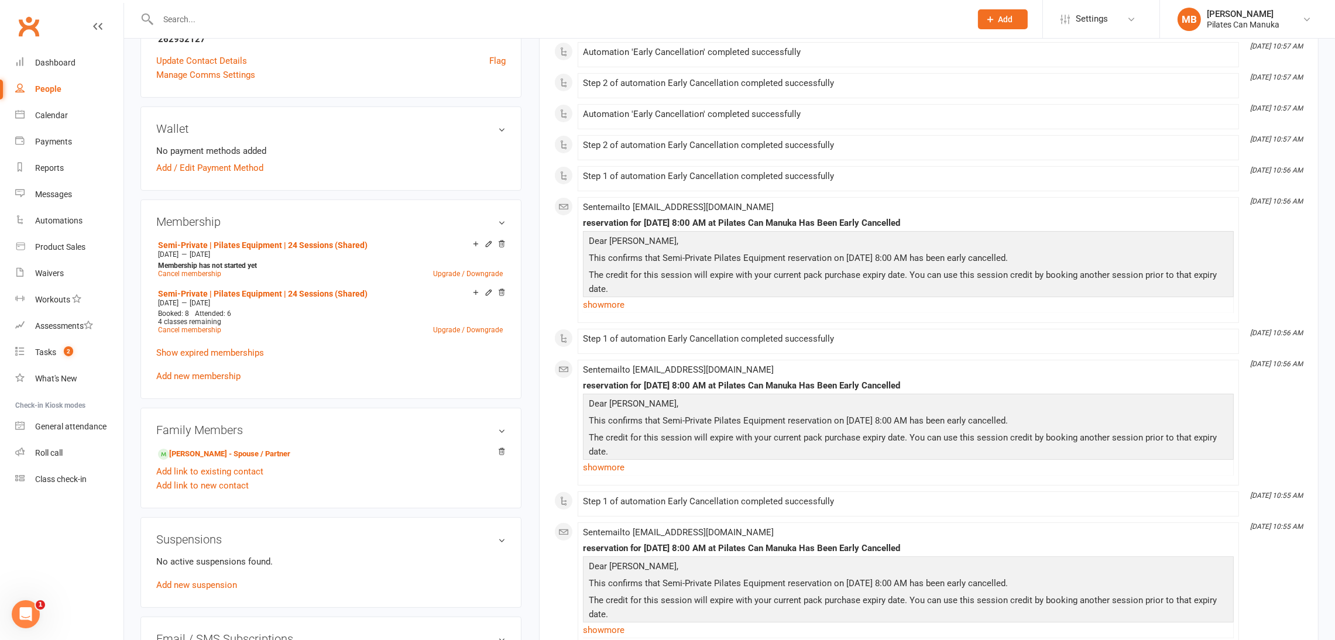
scroll to position [263, 0]
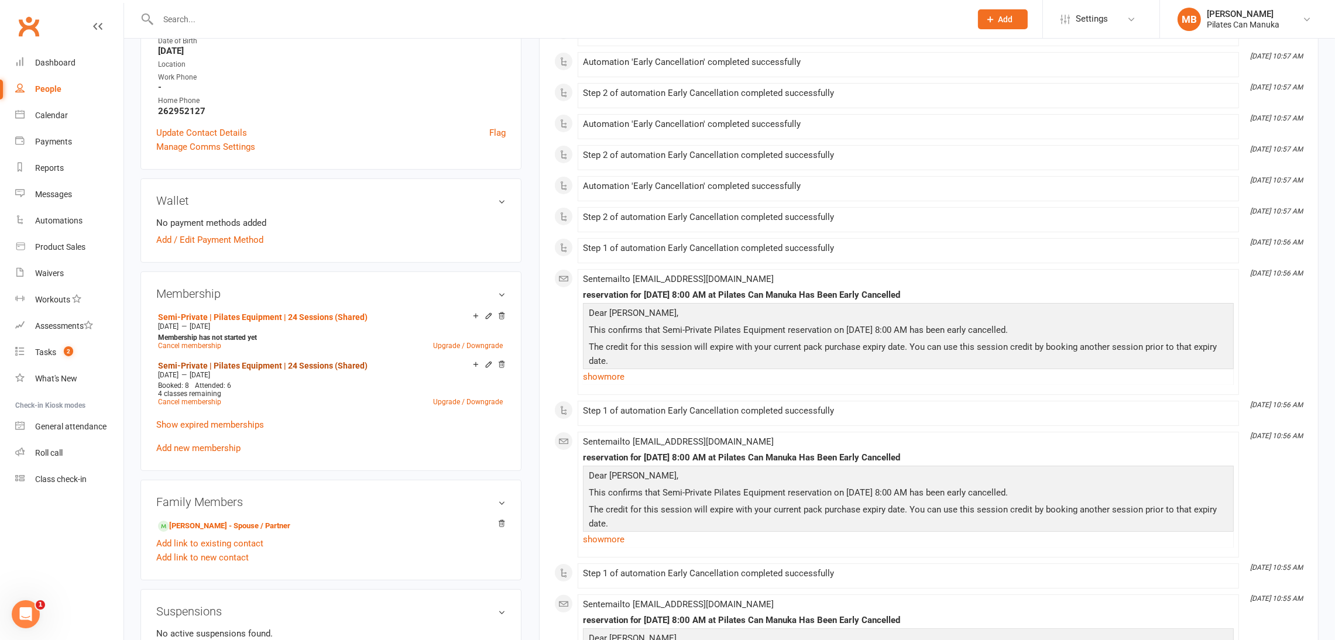
drag, startPoint x: 231, startPoint y: 366, endPoint x: 250, endPoint y: 380, distance: 23.4
click at [231, 366] on link "Semi-Private | Pilates Equipment | 24 Sessions (Shared)" at bounding box center [262, 365] width 209 height 9
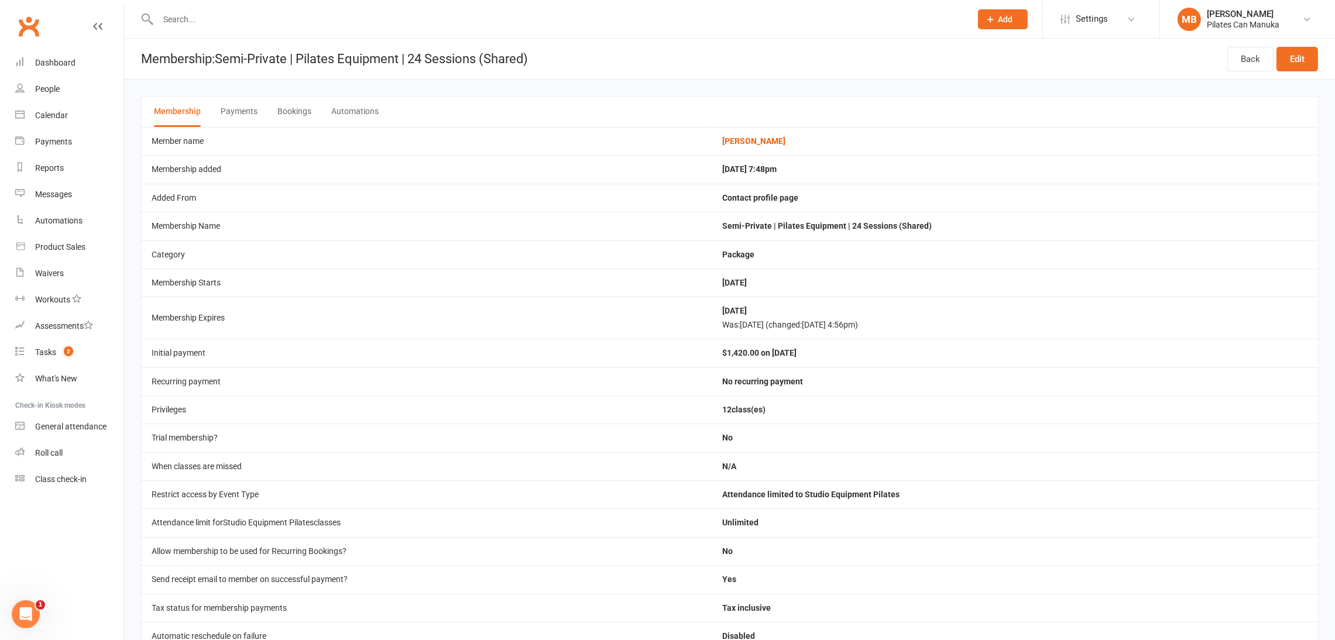
click at [308, 110] on button "Bookings" at bounding box center [294, 112] width 34 height 30
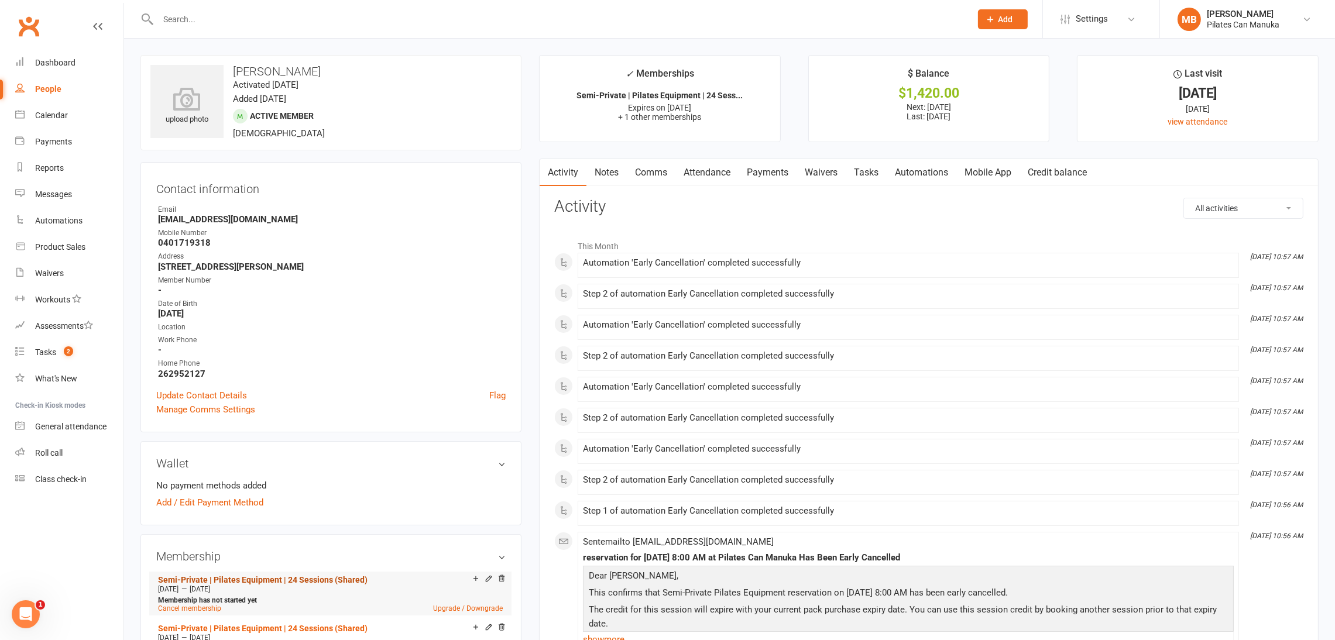
click at [270, 579] on link "Semi-Private | Pilates Equipment | 24 Sessions (Shared)" at bounding box center [262, 579] width 209 height 9
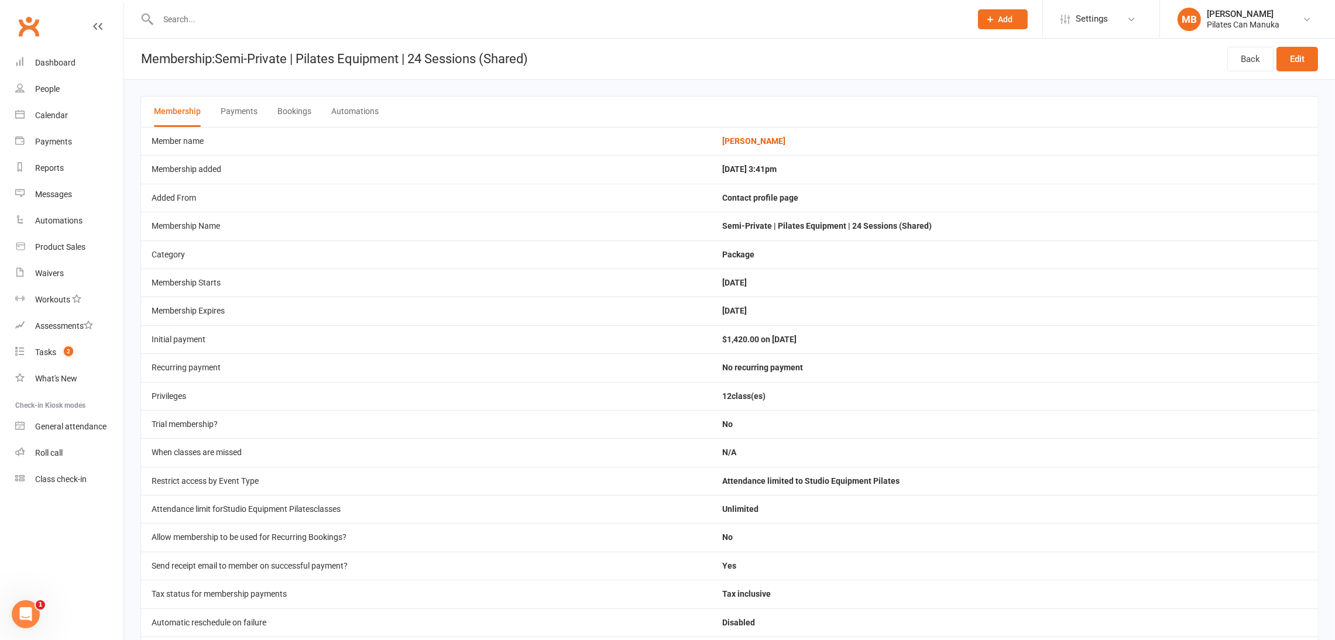
click at [296, 119] on button "Bookings" at bounding box center [294, 112] width 34 height 30
